Goal: Task Accomplishment & Management: Complete application form

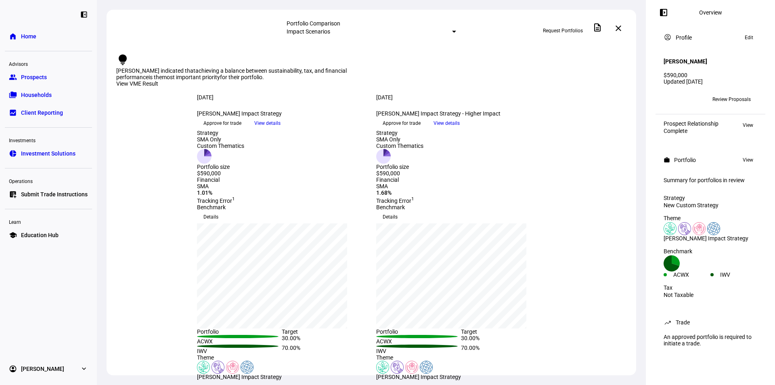
click at [738, 94] on span "Review Proposals" at bounding box center [731, 99] width 38 height 13
click at [566, 26] on span "Request Portfolios" at bounding box center [563, 30] width 40 height 13
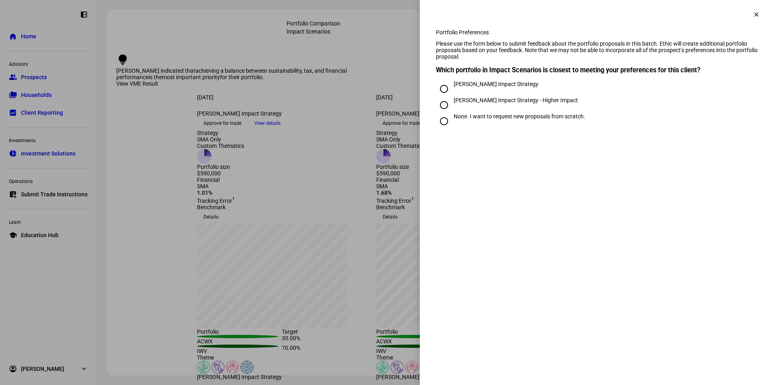
click at [483, 103] on div "[PERSON_NAME] Impact Strategy - Higher Impact" at bounding box center [516, 100] width 124 height 6
click at [452, 113] on input "[PERSON_NAME] Impact Strategy - Higher Impact" at bounding box center [444, 105] width 16 height 16
radio input "true"
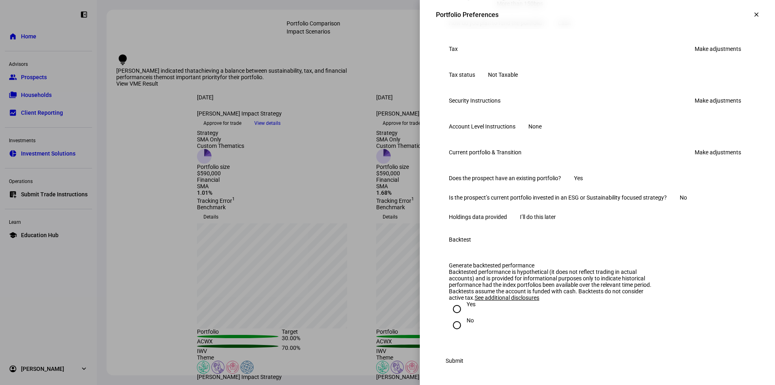
scroll to position [409, 0]
click at [456, 318] on input "No" at bounding box center [457, 325] width 16 height 16
radio input "true"
click at [708, 96] on link "Make adjustments" at bounding box center [718, 100] width 56 height 13
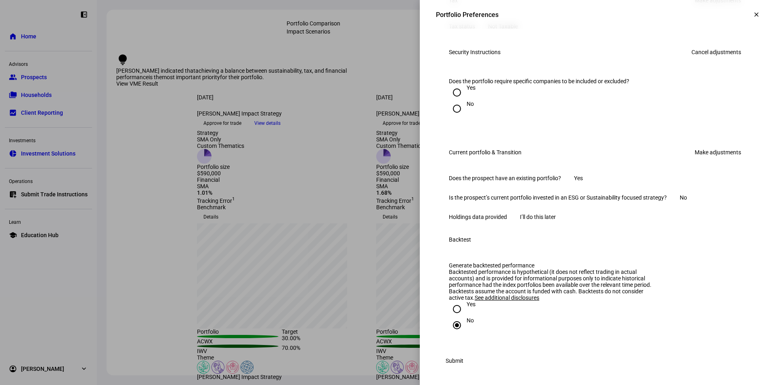
click at [457, 100] on input "Yes" at bounding box center [457, 92] width 16 height 16
radio input "true"
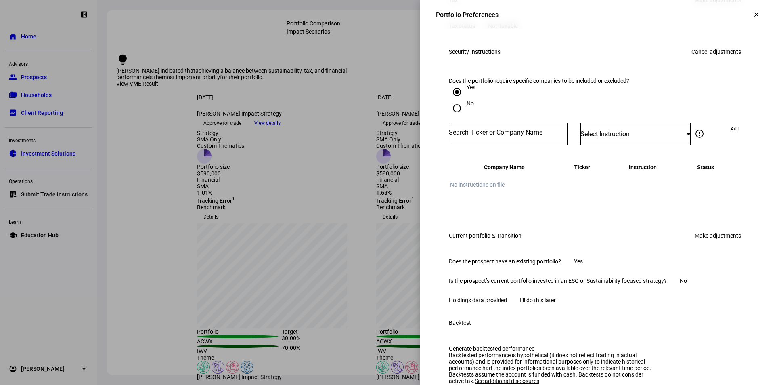
click at [489, 136] on input "Number" at bounding box center [508, 132] width 119 height 6
type input "Orac"
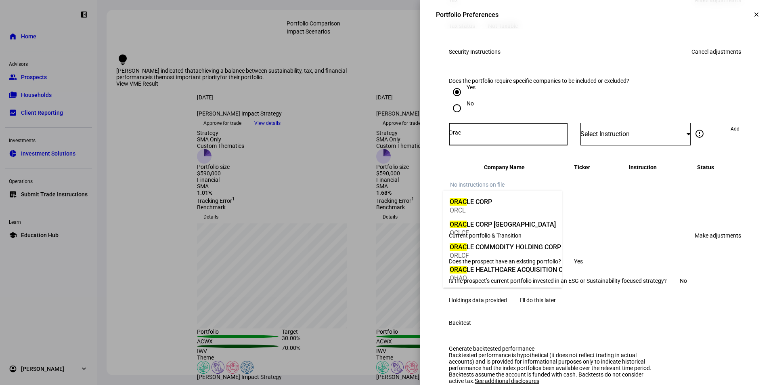
click at [509, 203] on mat-option "ORAC LE CORP ORCL" at bounding box center [502, 205] width 119 height 23
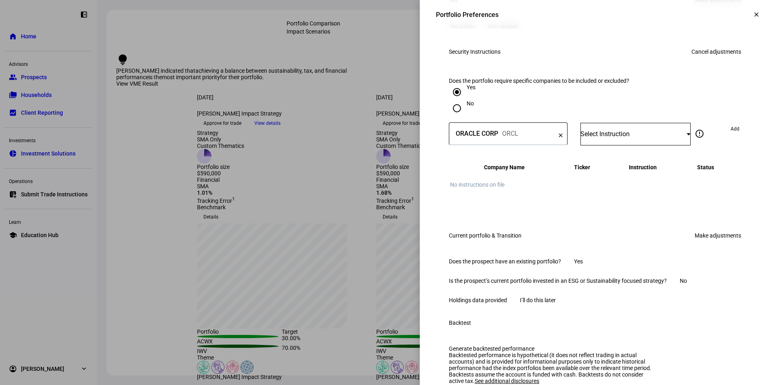
click at [646, 145] on div "Select Instruction" at bounding box center [635, 134] width 110 height 23
click at [627, 238] on mat-option "Do Not Buy" at bounding box center [630, 241] width 110 height 19
click at [731, 135] on span "Add" at bounding box center [734, 128] width 9 height 13
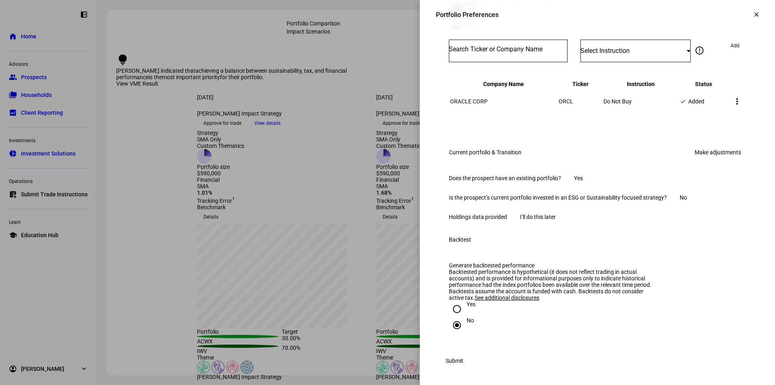
scroll to position [552, 0]
click at [463, 360] on span "Submit" at bounding box center [454, 360] width 18 height 16
